Goal: Task Accomplishment & Management: Complete application form

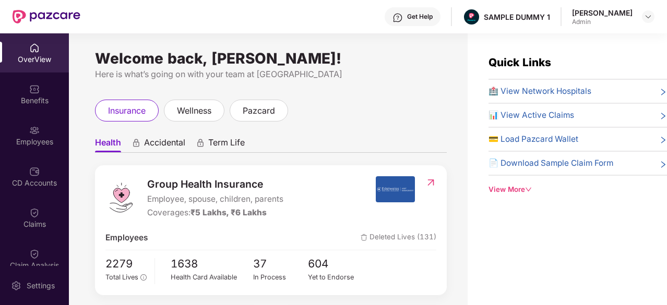
click at [512, 188] on div "View More" at bounding box center [577, 189] width 178 height 11
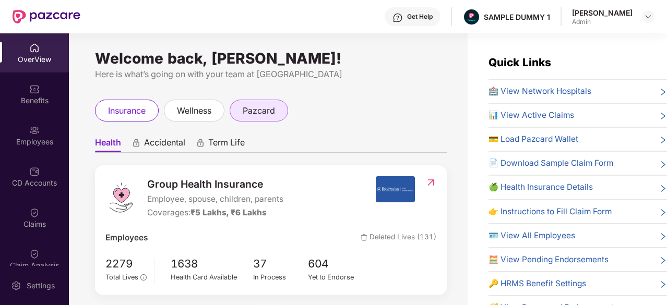
click at [255, 111] on span "pazcard" at bounding box center [259, 110] width 32 height 13
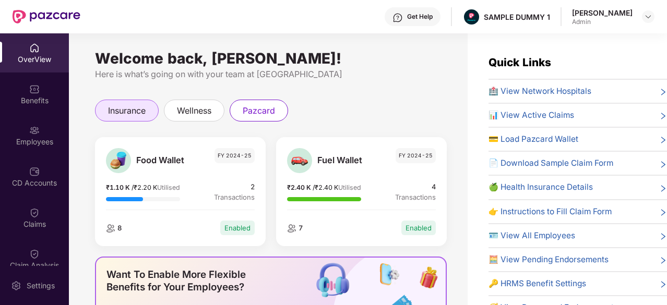
click at [106, 106] on div "insurance" at bounding box center [127, 111] width 64 height 22
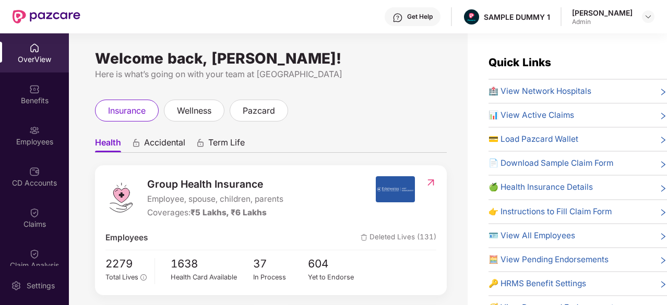
click at [290, 103] on div "insurance wellness pazcard" at bounding box center [271, 111] width 352 height 22
click at [40, 100] on div "Benefits" at bounding box center [34, 100] width 69 height 10
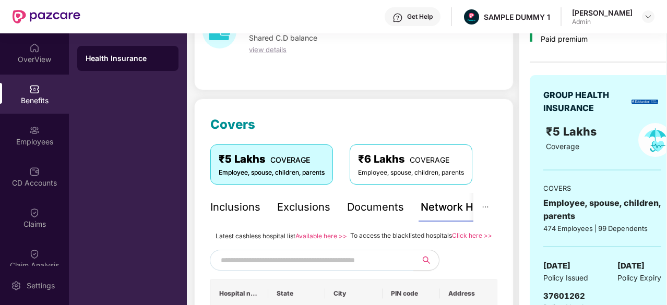
scroll to position [131, 0]
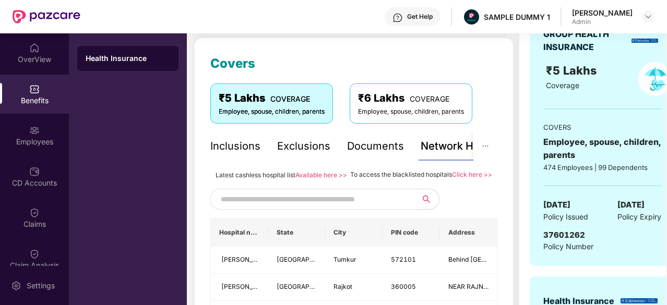
click at [238, 142] on div "Inclusions" at bounding box center [235, 146] width 50 height 16
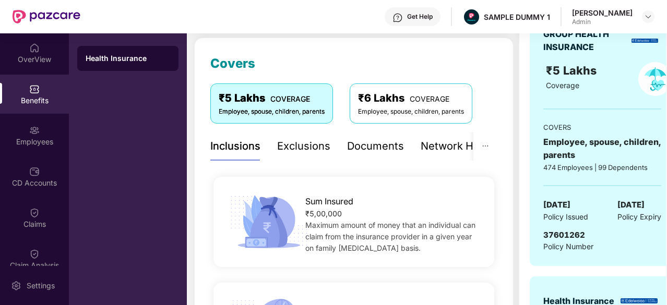
click at [290, 142] on div "Exclusions" at bounding box center [303, 146] width 53 height 16
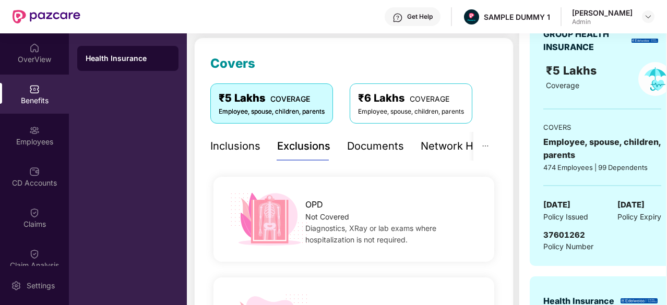
click at [242, 143] on div "Inclusions" at bounding box center [235, 146] width 50 height 16
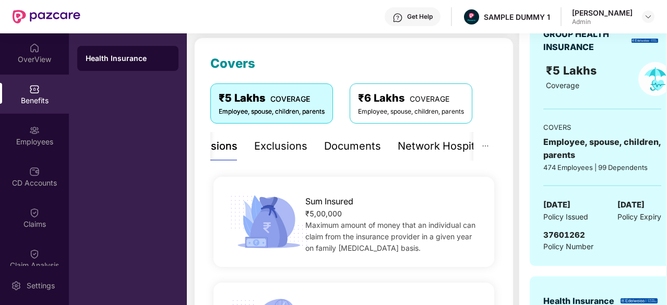
click at [242, 143] on div "Inclusions Exclusions Documents Network Hospitals" at bounding box center [338, 146] width 302 height 29
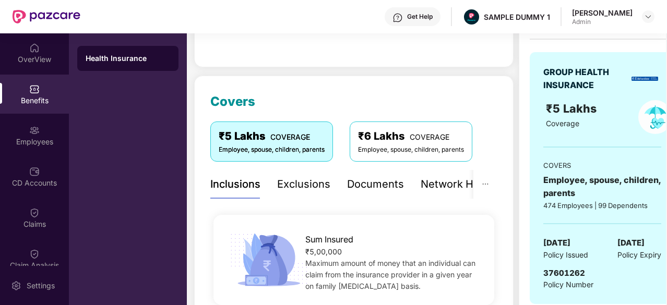
scroll to position [94, 0]
click at [294, 184] on div "Exclusions" at bounding box center [303, 184] width 53 height 16
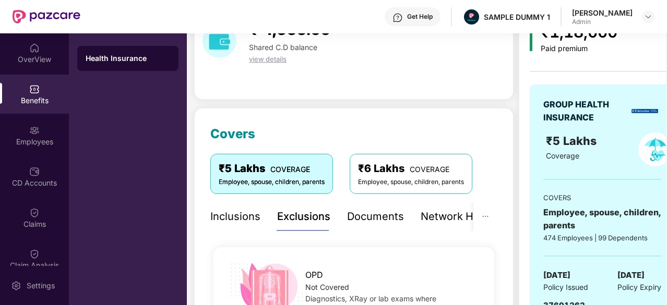
scroll to position [112, 0]
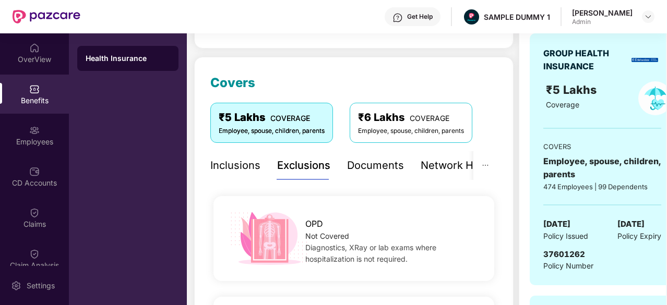
click at [390, 166] on div "Documents" at bounding box center [375, 166] width 57 height 16
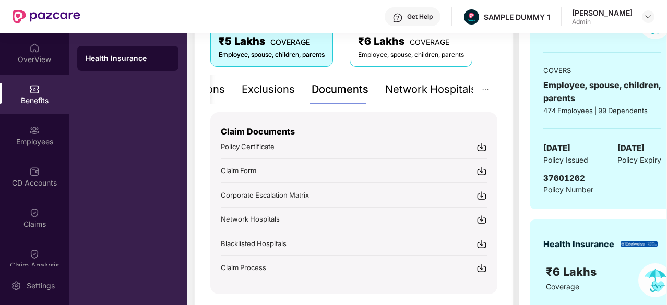
scroll to position [190, 0]
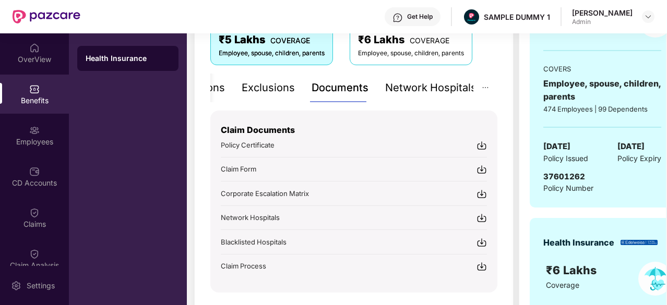
click at [399, 87] on div "Network Hospitals" at bounding box center [430, 88] width 91 height 16
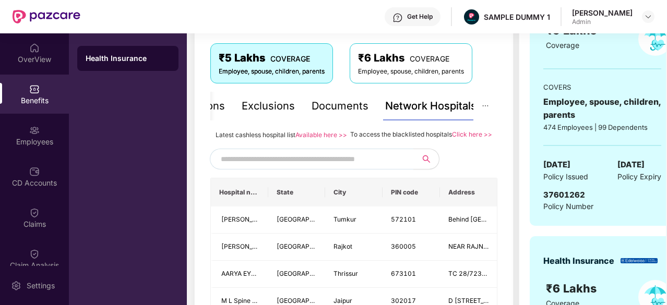
scroll to position [172, 0]
click at [338, 131] on link "Available here >>" at bounding box center [321, 134] width 52 height 8
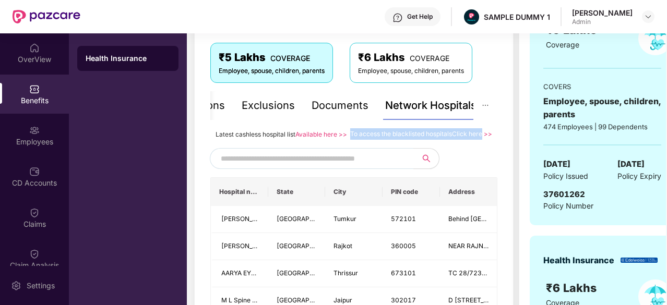
drag, startPoint x: 350, startPoint y: 131, endPoint x: 491, endPoint y: 130, distance: 141.4
click at [491, 130] on div "To access the blacklisted hospitals Click here >>" at bounding box center [421, 133] width 142 height 11
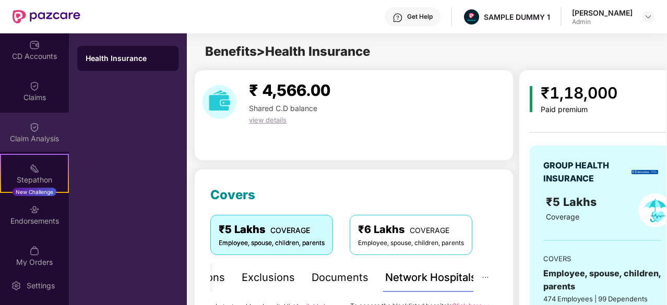
scroll to position [0, 0]
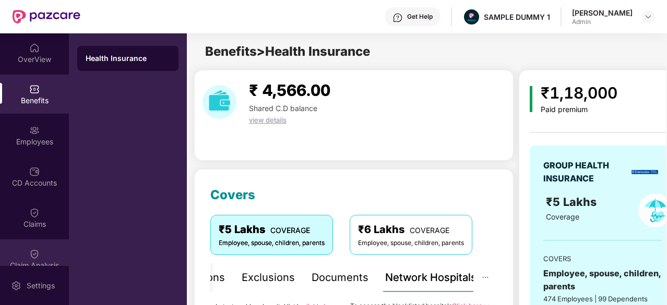
click at [37, 131] on img at bounding box center [34, 130] width 10 height 10
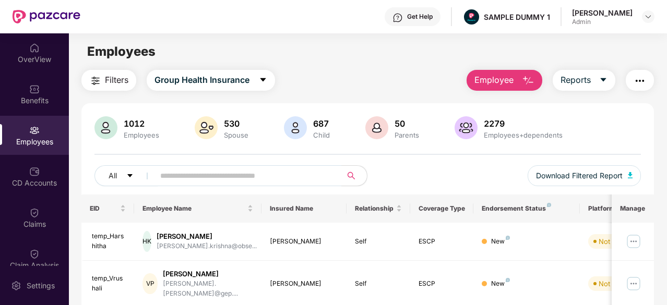
click at [528, 77] on img "button" at bounding box center [528, 81] width 13 height 13
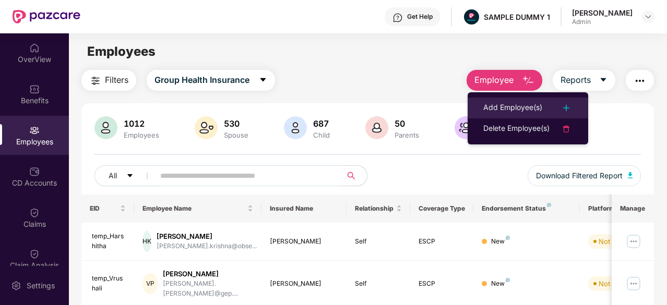
click at [527, 98] on li "Add Employee(s)" at bounding box center [527, 108] width 121 height 21
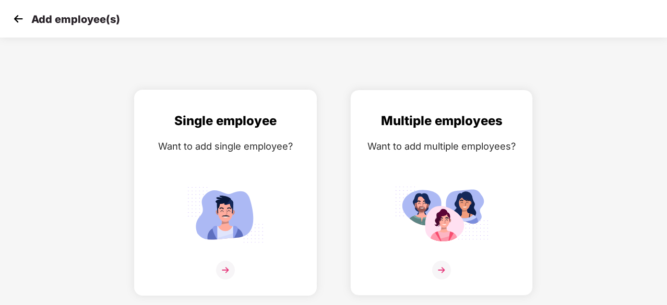
click at [248, 152] on div "Want to add single employee?" at bounding box center [225, 146] width 161 height 15
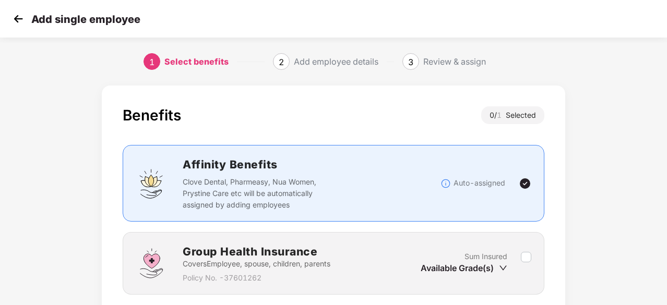
scroll to position [79, 0]
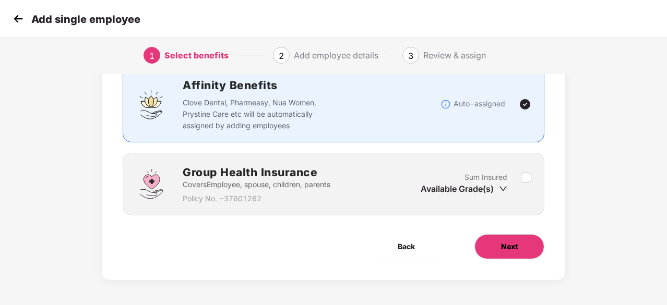
click at [486, 244] on button "Next" at bounding box center [509, 246] width 70 height 25
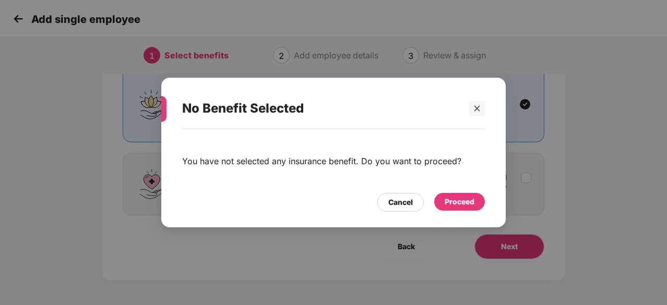
click at [450, 201] on div "Proceed" at bounding box center [460, 201] width 30 height 11
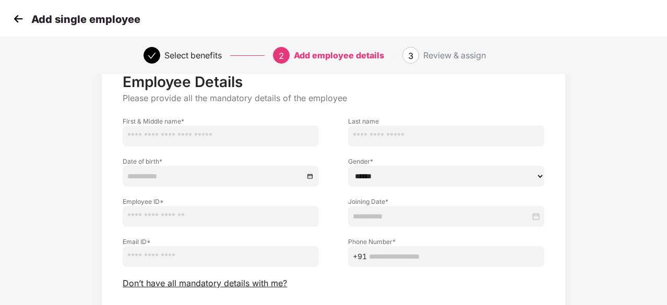
scroll to position [37, 1]
click at [272, 284] on span "Don’t have all mandatory details with me?" at bounding box center [205, 283] width 164 height 11
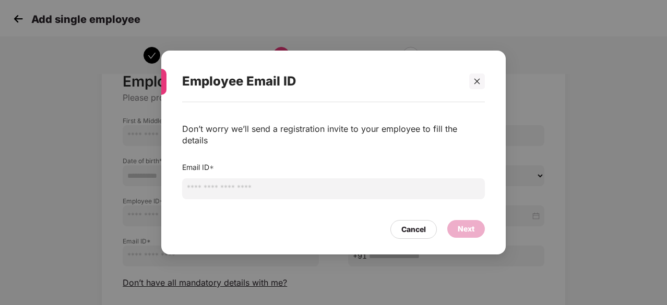
click at [245, 180] on input "email" at bounding box center [333, 188] width 303 height 21
click at [473, 89] on div at bounding box center [477, 82] width 16 height 16
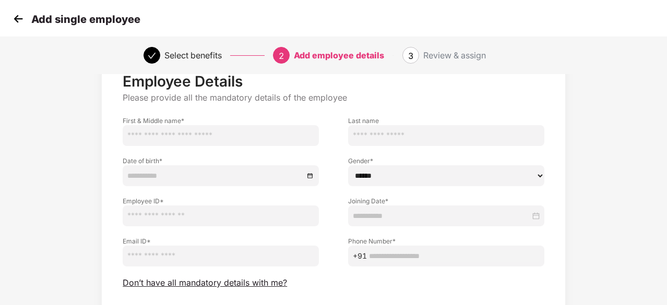
click at [12, 16] on img at bounding box center [18, 19] width 16 height 16
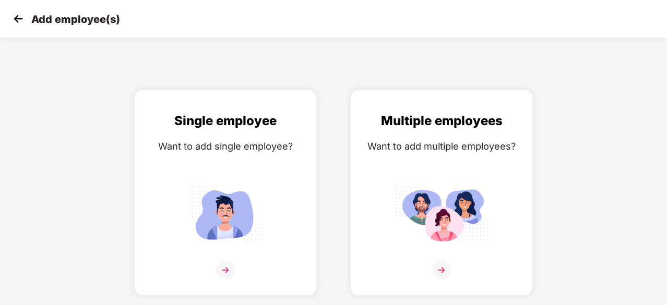
click at [23, 13] on img at bounding box center [18, 19] width 16 height 16
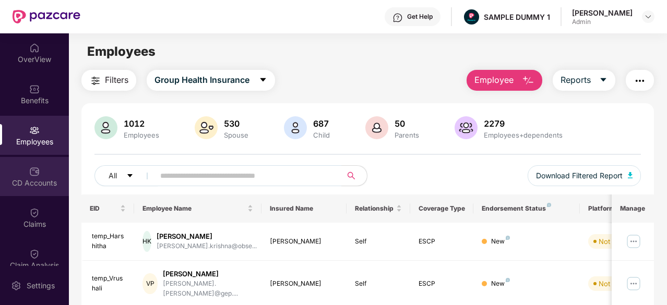
scroll to position [5, 0]
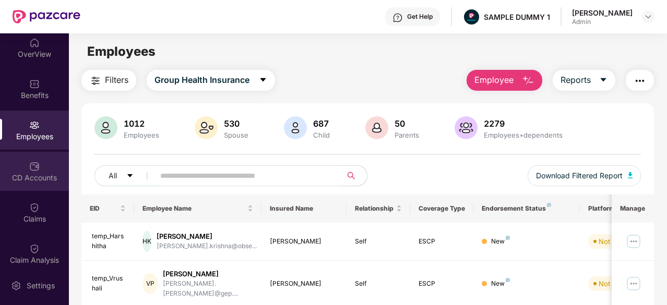
click at [35, 173] on div "CD Accounts" at bounding box center [34, 178] width 69 height 10
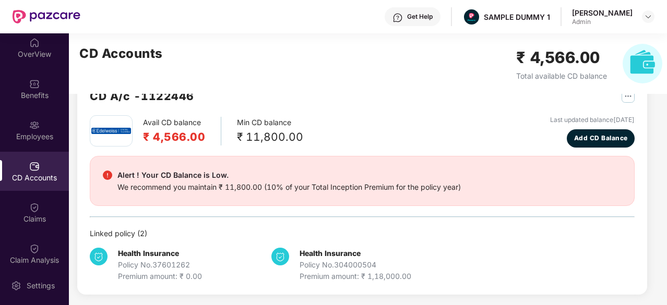
scroll to position [32, 0]
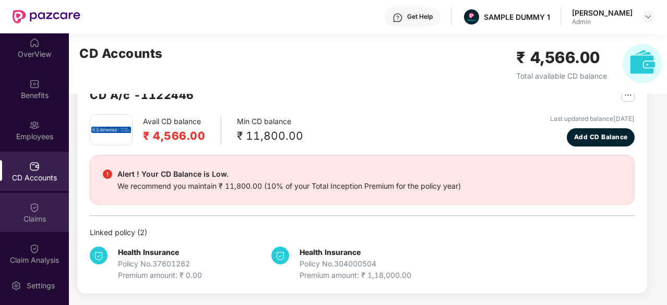
click at [7, 201] on div "Claims" at bounding box center [34, 212] width 69 height 39
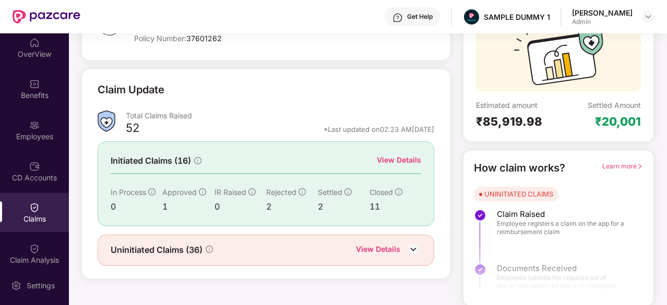
scroll to position [0, 0]
